Goal: Navigation & Orientation: Find specific page/section

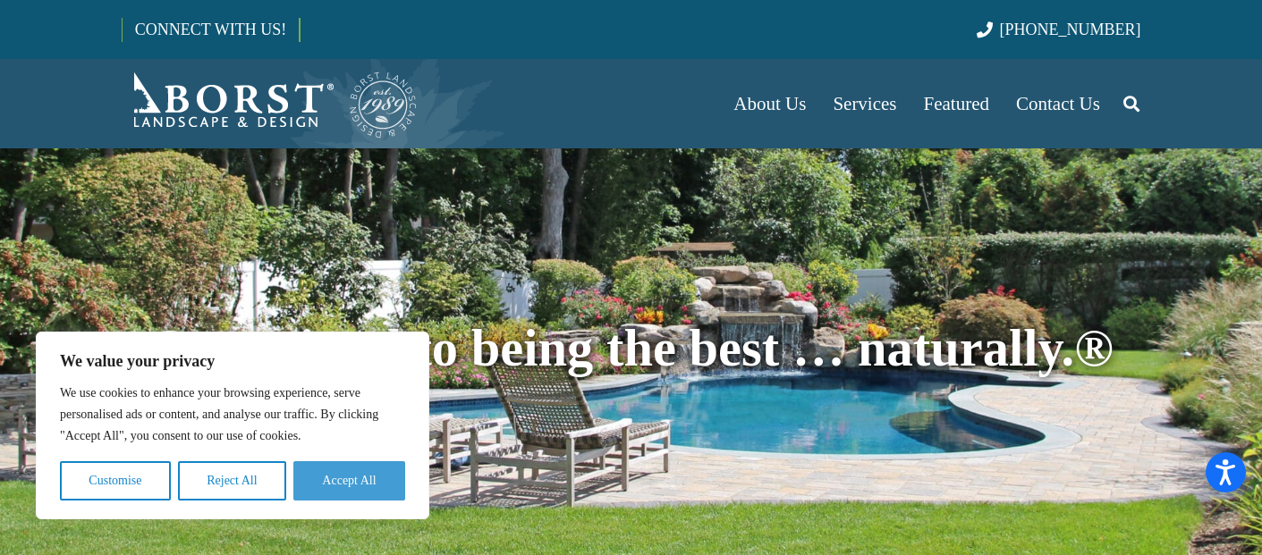
click at [342, 476] on button "Accept All" at bounding box center [349, 480] width 112 height 39
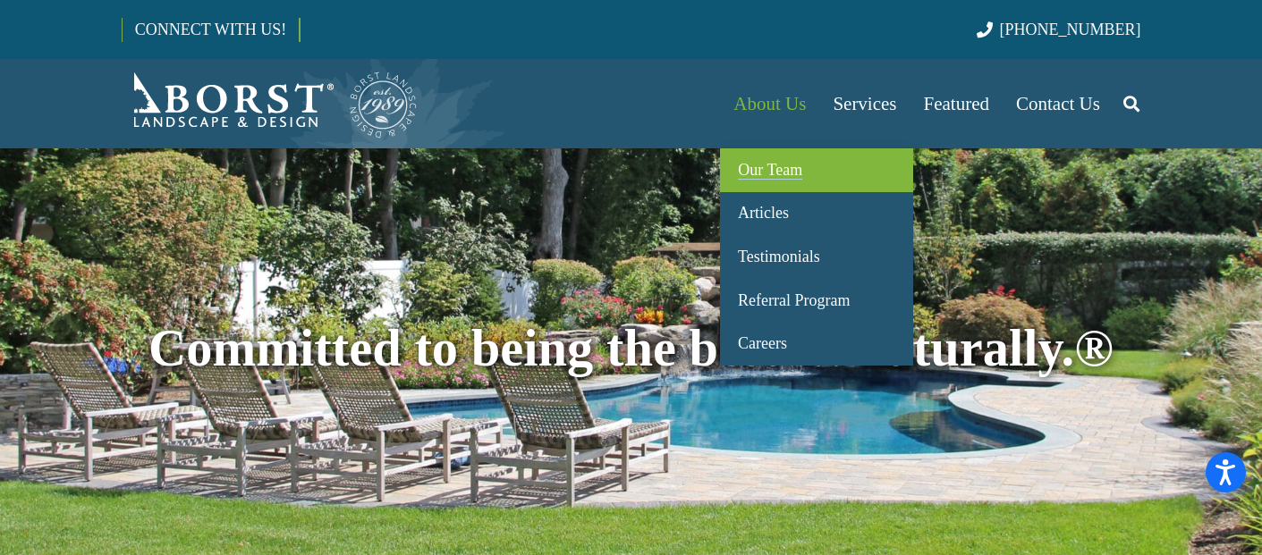
click at [759, 165] on span "Our Team" at bounding box center [770, 170] width 64 height 18
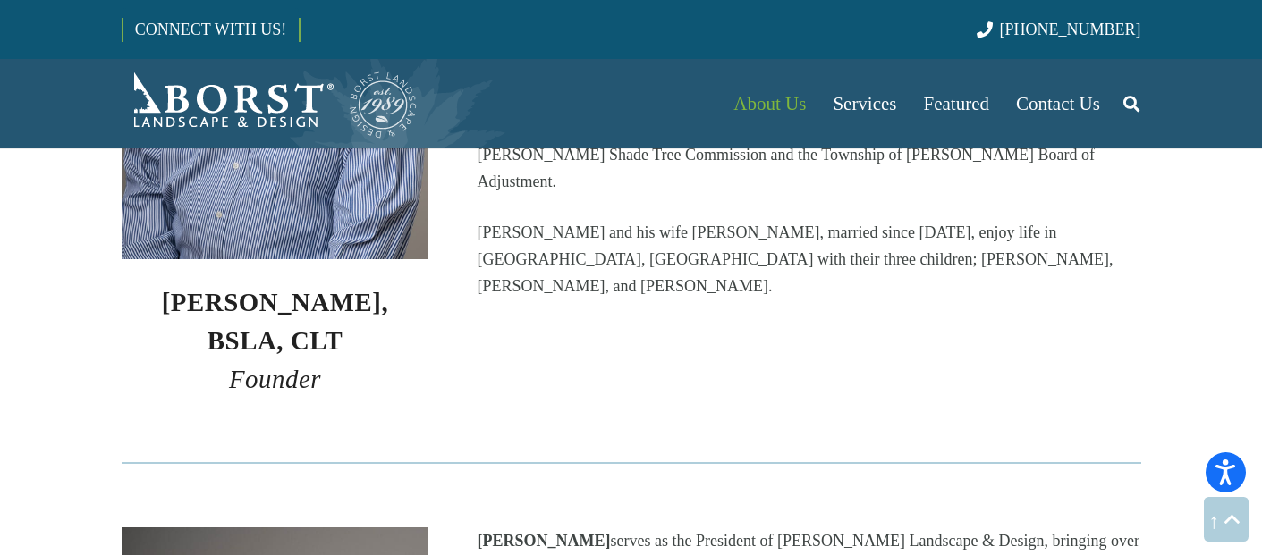
scroll to position [830, 0]
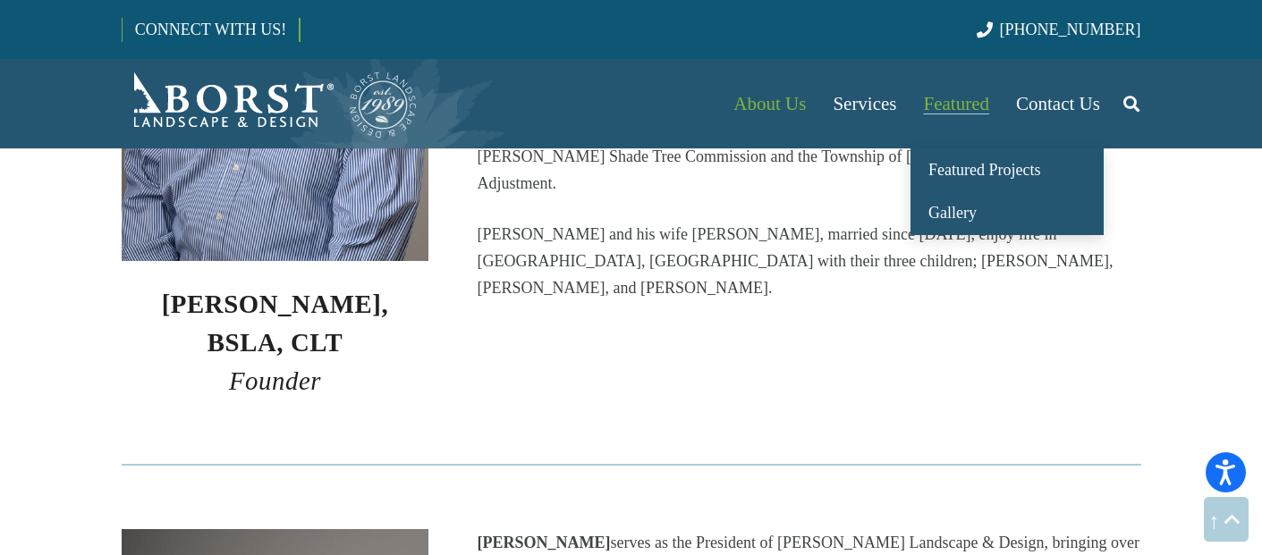
click at [961, 98] on span "Featured" at bounding box center [956, 103] width 65 height 21
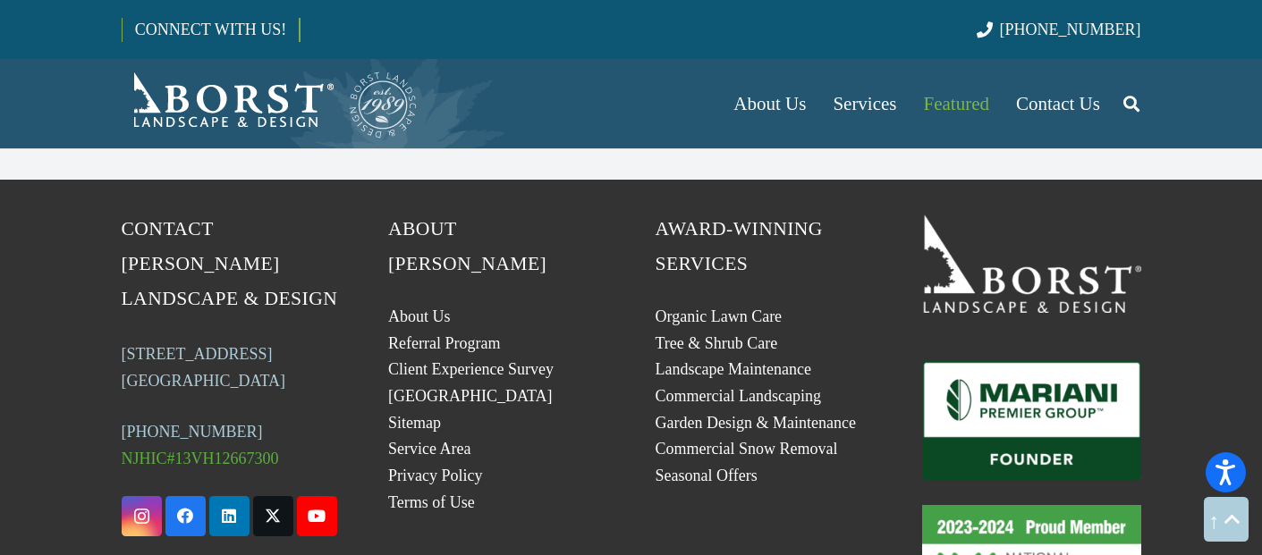
scroll to position [4932, 0]
